Goal: Task Accomplishment & Management: Manage account settings

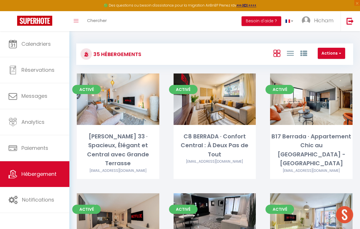
scroll to position [393, 0]
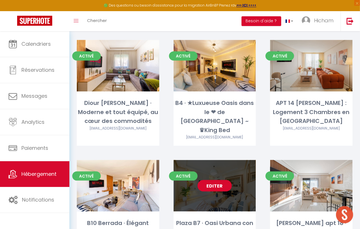
click at [214, 180] on link "Editer" at bounding box center [215, 185] width 34 height 11
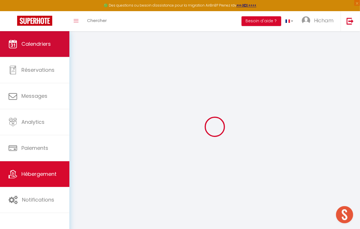
select select
checkbox input "false"
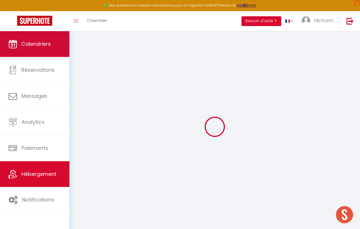
checkbox input "false"
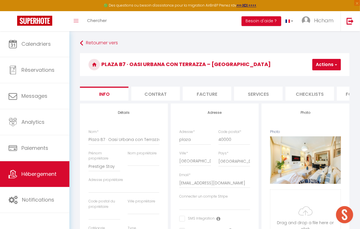
scroll to position [0, 236]
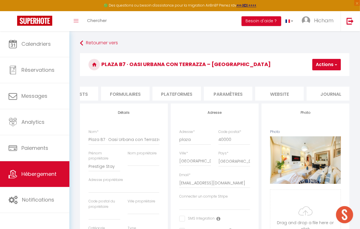
click at [284, 93] on li "website" at bounding box center [279, 94] width 49 height 14
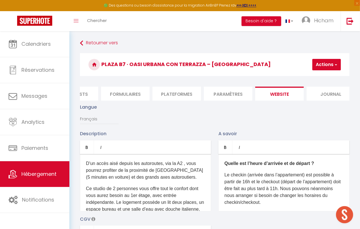
click at [229, 87] on li "Paramètres" at bounding box center [228, 94] width 49 height 14
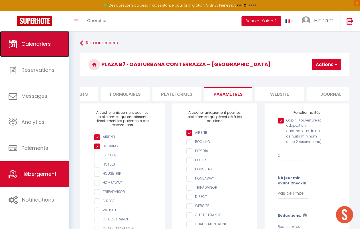
click at [41, 49] on link "Calendriers" at bounding box center [34, 44] width 69 height 26
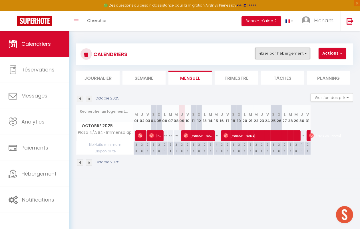
click at [272, 53] on button "Filtrer par hébergement" at bounding box center [282, 53] width 55 height 11
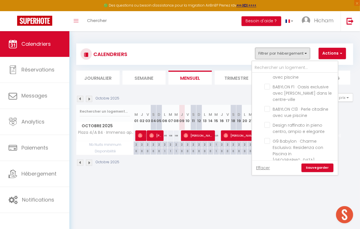
scroll to position [824, 0]
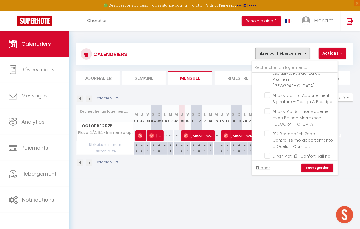
click at [268, 175] on input "Plaza 4/A B4 · Immenso appartamento di lusso 230m2 – [GEOGRAPHIC_DATA]" at bounding box center [299, 178] width 71 height 6
checkbox input "false"
click at [258, 67] on input "text" at bounding box center [295, 68] width 86 height 10
type input "b"
checkbox input "false"
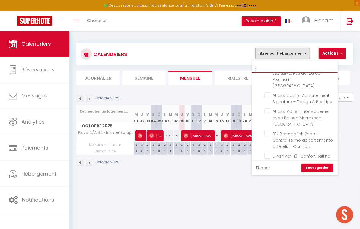
checkbox input "false"
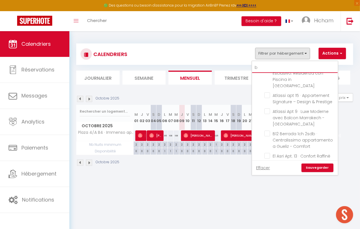
checkbox input "false"
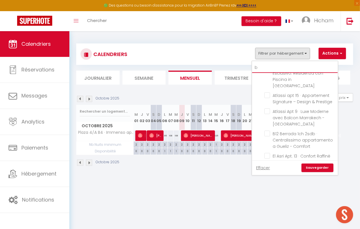
checkbox input "false"
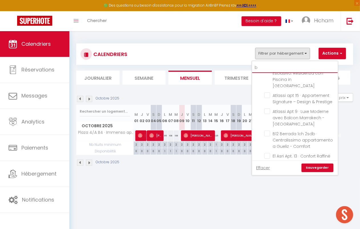
checkbox input "false"
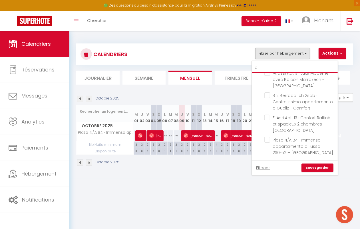
scroll to position [426, 0]
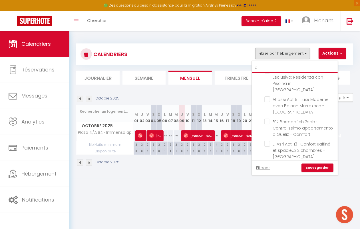
type input "b7"
checkbox input "false"
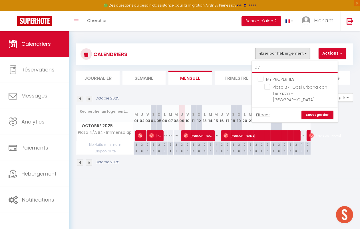
scroll to position [0, 0]
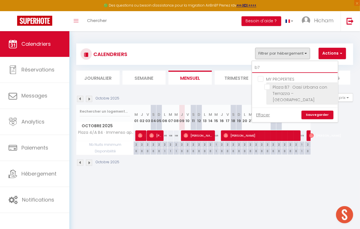
type input "b7"
click at [267, 87] on input "Plaza B7 · Oasi Urbana con Terrazza – [GEOGRAPHIC_DATA]" at bounding box center [299, 87] width 71 height 6
checkbox input "true"
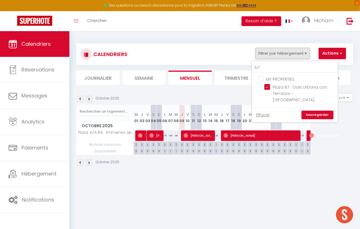
click at [323, 117] on link "Sauvegarder" at bounding box center [318, 115] width 32 height 9
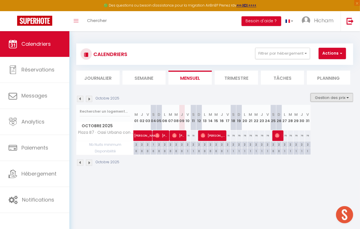
click at [338, 98] on button "Gestion des prix" at bounding box center [332, 97] width 43 height 9
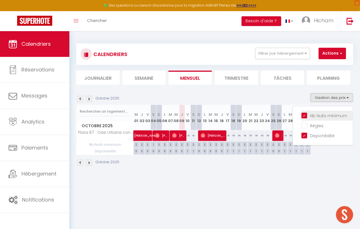
click at [302, 114] on input "Nb Nuits minimum" at bounding box center [327, 115] width 51 height 6
checkbox input "false"
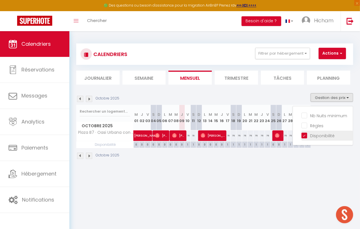
click at [302, 133] on input "Disponibilité" at bounding box center [327, 135] width 51 height 6
checkbox input "false"
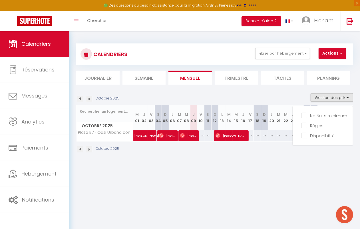
click at [251, 175] on body "🟢 Des questions ou besoin d'assistance pour la migration AirBnB? Prenez rdv >>>…" at bounding box center [180, 145] width 360 height 229
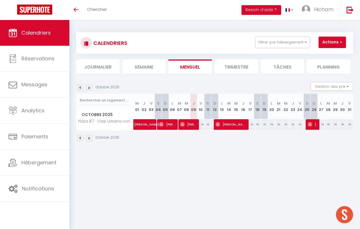
click at [91, 137] on img at bounding box center [89, 138] width 6 height 6
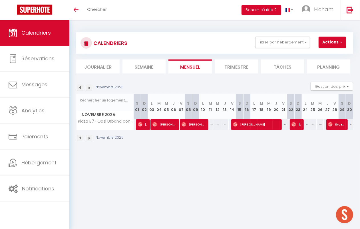
click at [91, 137] on img at bounding box center [89, 138] width 6 height 6
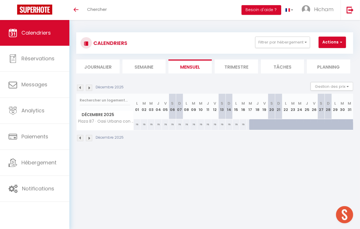
click at [91, 137] on img at bounding box center [89, 138] width 6 height 6
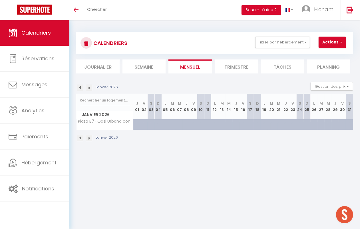
click at [91, 137] on img at bounding box center [89, 138] width 6 height 6
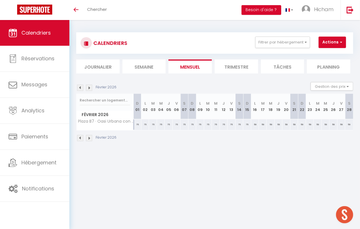
click at [91, 137] on img at bounding box center [89, 138] width 6 height 6
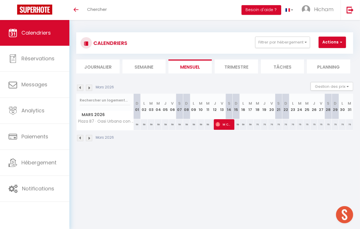
click at [79, 138] on img at bounding box center [80, 138] width 6 height 6
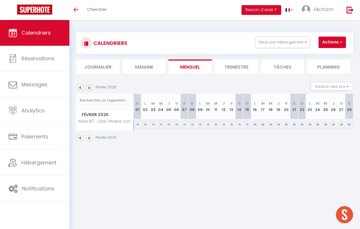
click at [79, 138] on img at bounding box center [80, 138] width 6 height 6
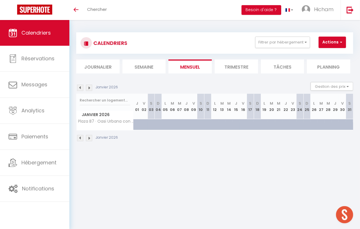
click at [79, 138] on img at bounding box center [80, 138] width 6 height 6
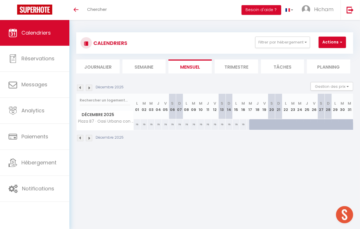
click at [79, 138] on img at bounding box center [80, 138] width 6 height 6
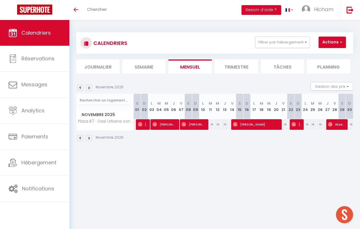
click at [79, 138] on img at bounding box center [80, 138] width 6 height 6
